Goal: Navigation & Orientation: Find specific page/section

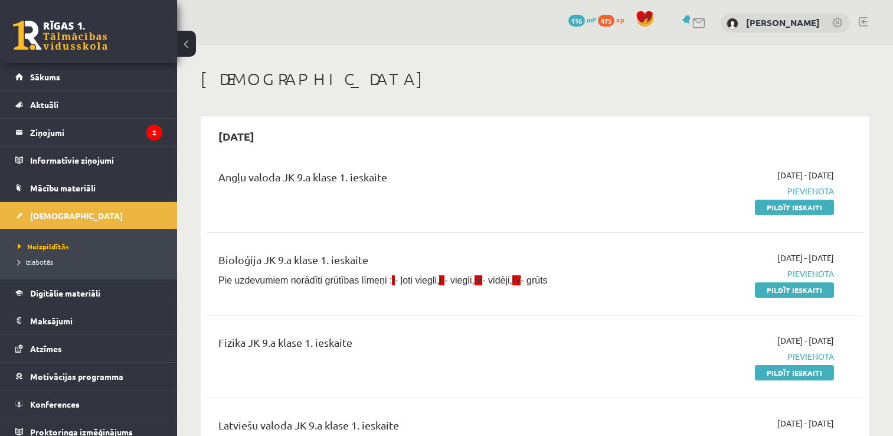
scroll to position [66, 0]
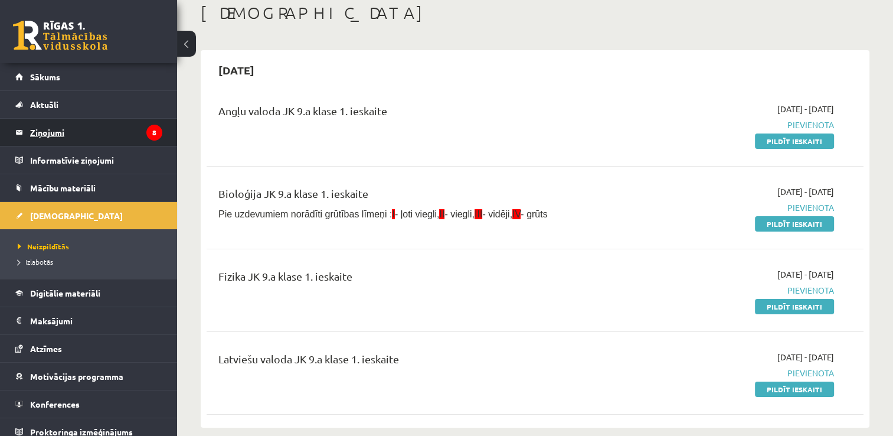
click at [96, 141] on legend "Ziņojumi 8" at bounding box center [96, 132] width 132 height 27
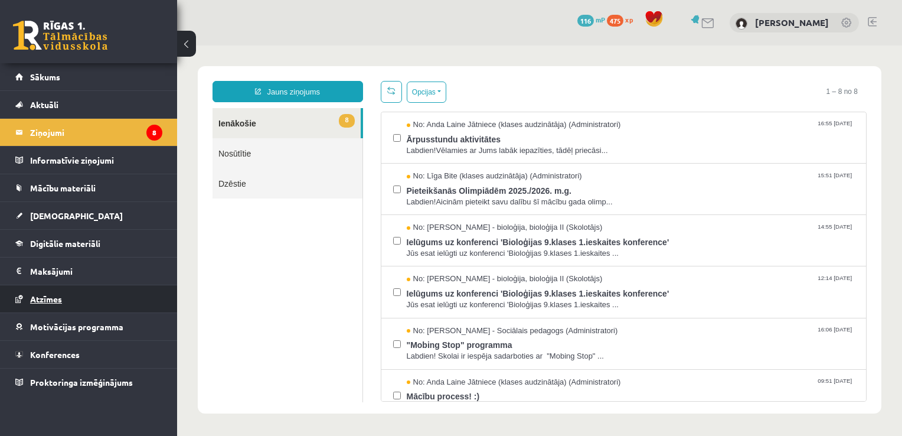
click at [53, 298] on span "Atzīmes" at bounding box center [46, 298] width 32 height 11
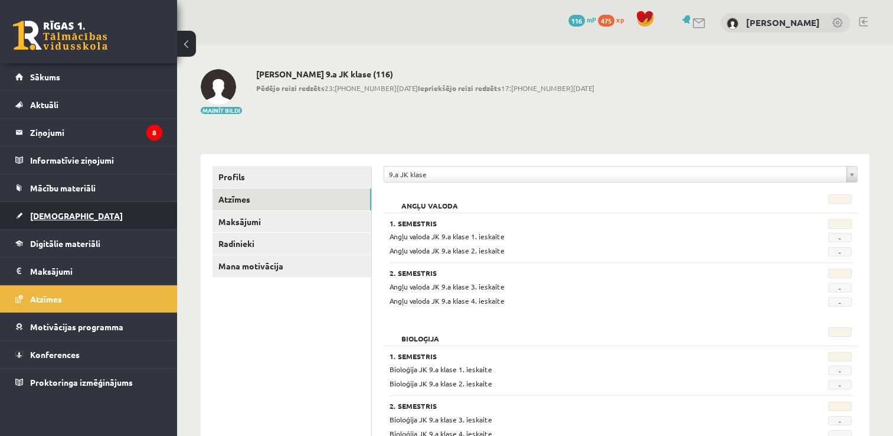
click at [58, 217] on span "[DEMOGRAPHIC_DATA]" at bounding box center [76, 215] width 93 height 11
